Goal: Task Accomplishment & Management: Manage account settings

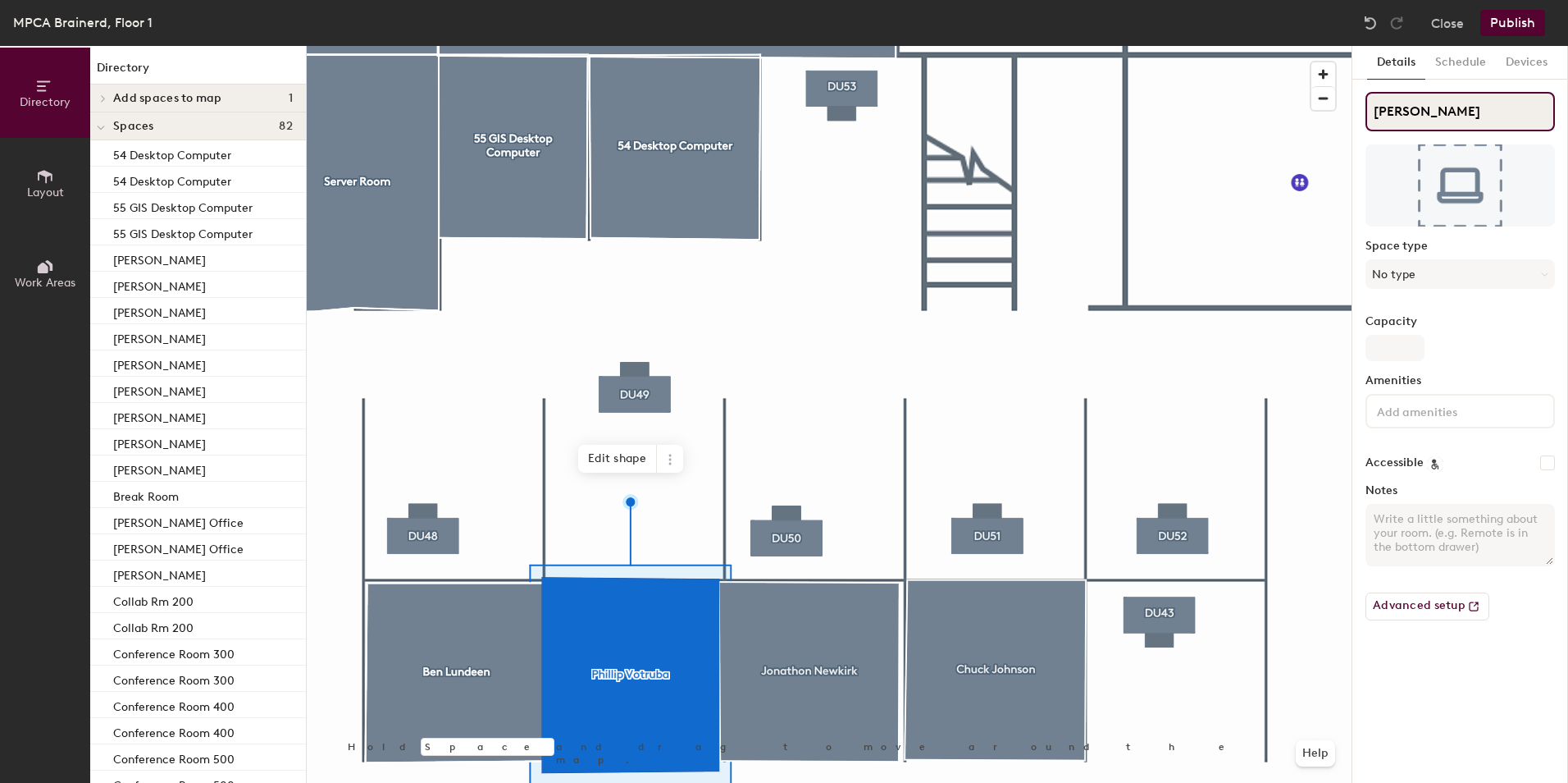
click at [1411, 111] on input "[PERSON_NAME]" at bounding box center [1460, 111] width 190 height 40
paste input
type input "[PERSON_NAME]"
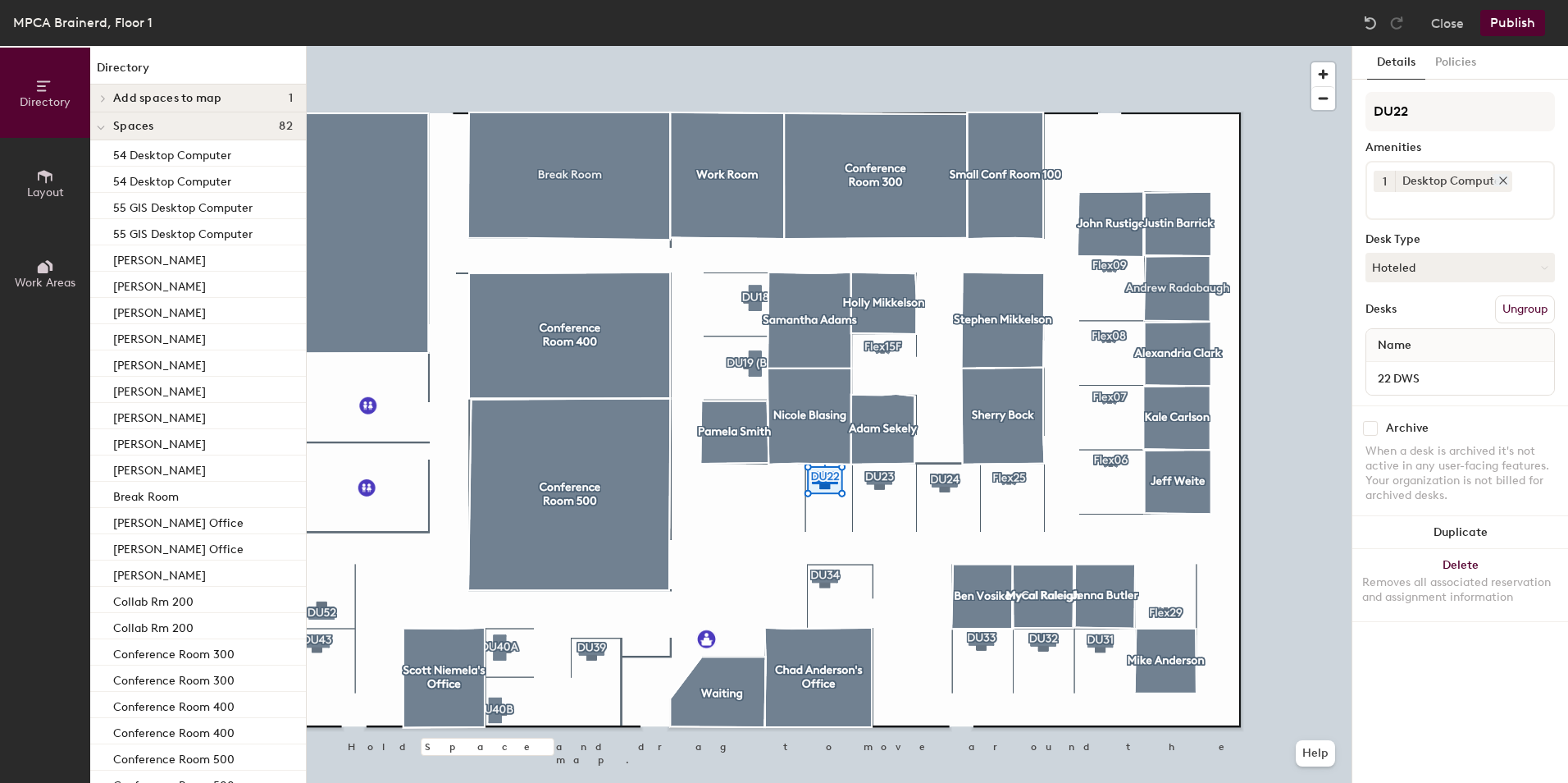
click at [1508, 176] on icon at bounding box center [1503, 180] width 12 height 12
click at [1504, 180] on icon at bounding box center [1502, 180] width 6 height 6
click at [1504, 182] on icon at bounding box center [1502, 180] width 6 height 6
click at [1498, 178] on icon at bounding box center [1503, 180] width 12 height 12
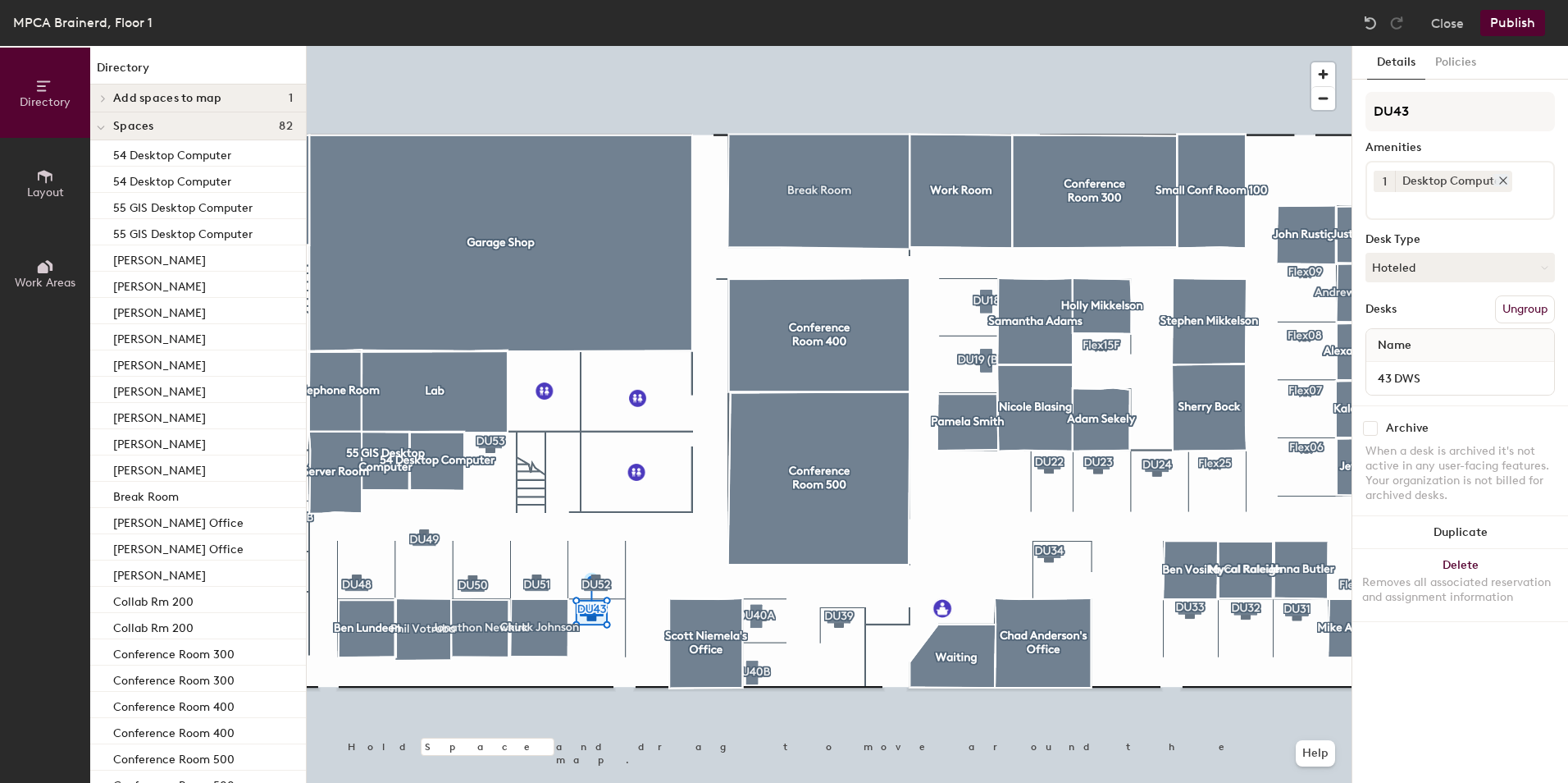
click at [1499, 179] on icon at bounding box center [1503, 180] width 12 height 12
click at [1499, 182] on icon at bounding box center [1503, 180] width 12 height 12
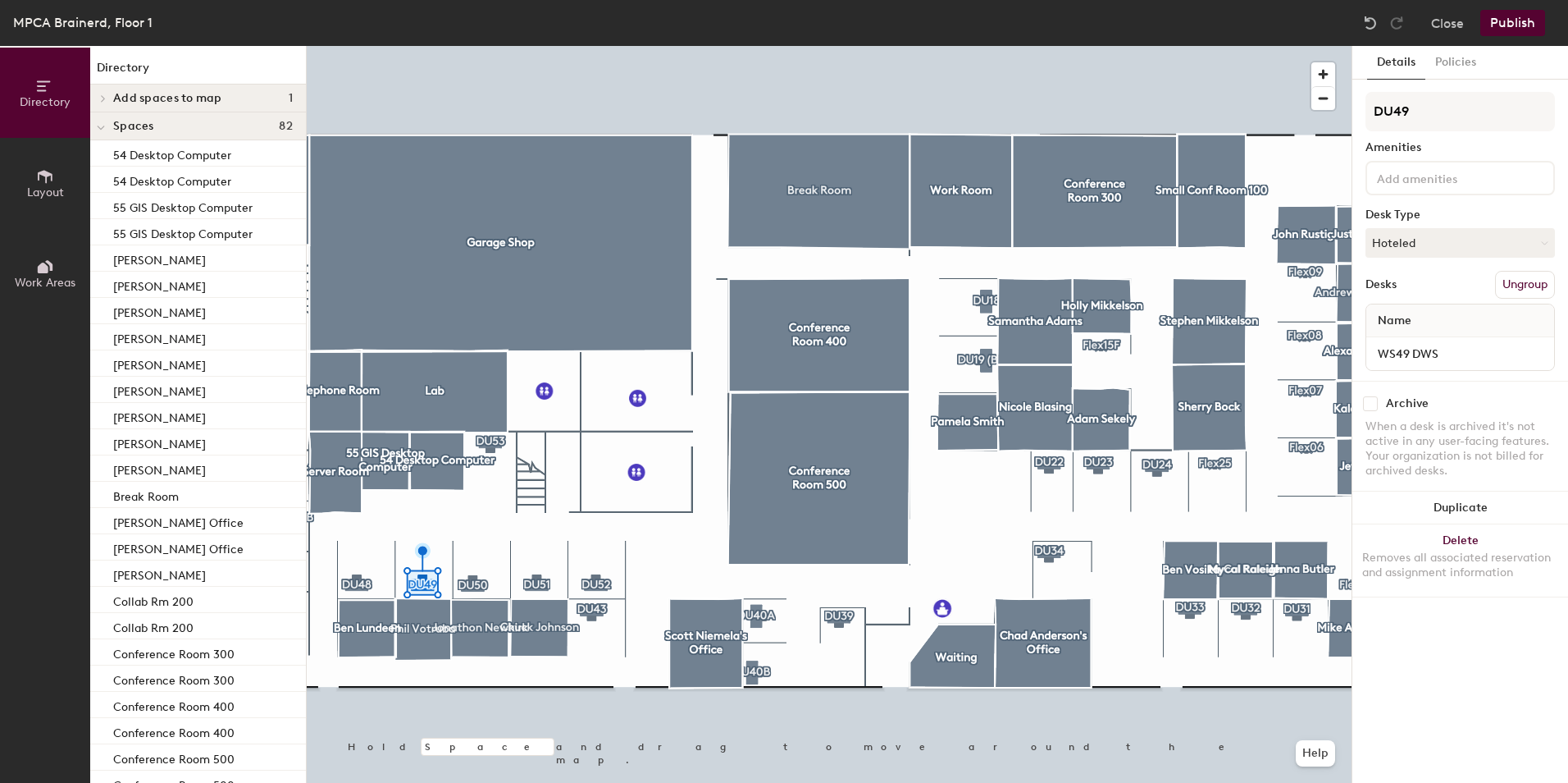
click at [1517, 23] on button "Publish" at bounding box center [1512, 22] width 65 height 26
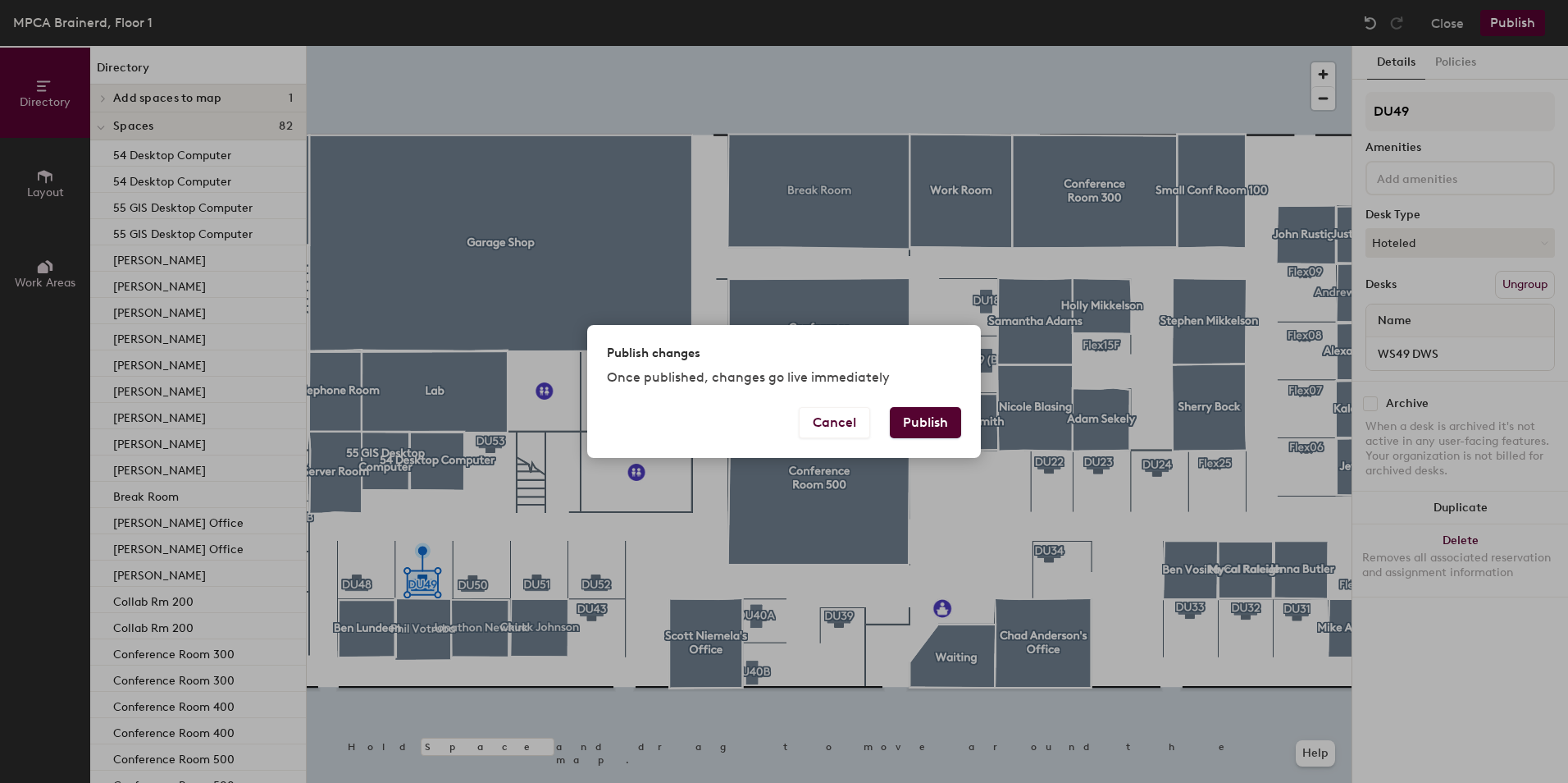
click at [911, 426] on button "Publish" at bounding box center [925, 423] width 71 height 31
